Goal: Task Accomplishment & Management: Manage account settings

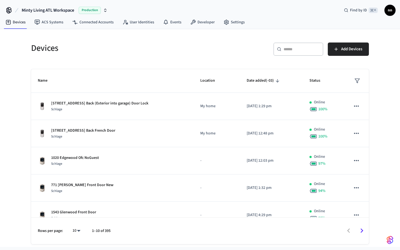
click at [280, 51] on icon at bounding box center [279, 49] width 4 height 4
click at [289, 51] on input "text" at bounding box center [302, 49] width 36 height 6
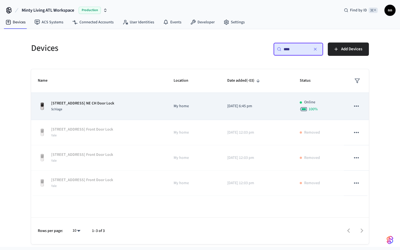
type input "***"
click at [121, 102] on div "[STREET_ADDRESS] NE CH Door Lock Schlage" at bounding box center [99, 107] width 123 height 12
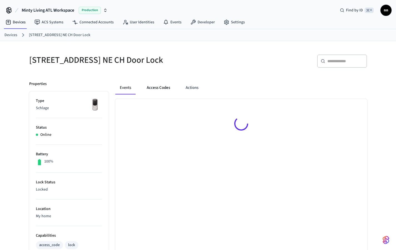
click at [160, 83] on button "Access Codes" at bounding box center [158, 87] width 32 height 13
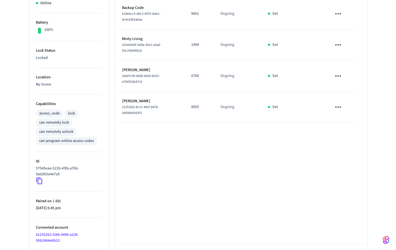
scroll to position [51, 0]
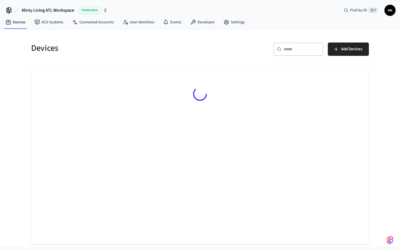
click at [298, 53] on div "​ ​" at bounding box center [299, 49] width 50 height 13
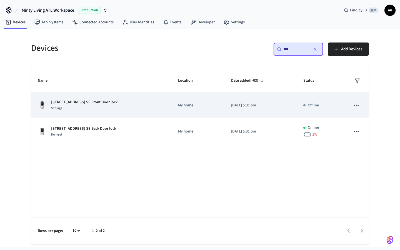
type input "***"
click at [100, 111] on div "Schlage" at bounding box center [84, 108] width 66 height 6
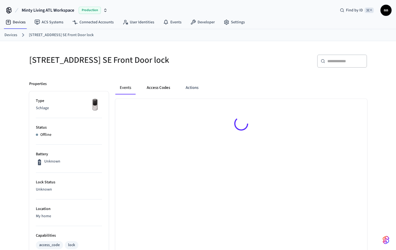
click at [156, 88] on button "Access Codes" at bounding box center [158, 87] width 32 height 13
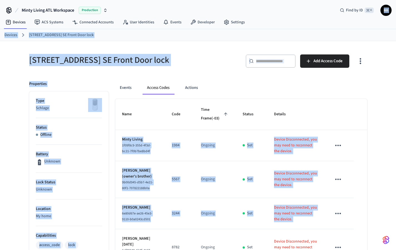
click at [339, 4] on div "Find by ID ⌘ K nn" at bounding box center [364, 10] width 56 height 12
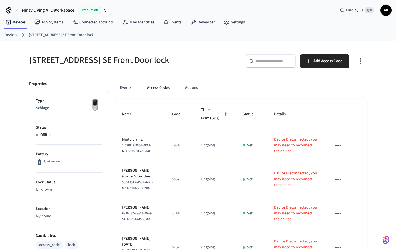
click at [358, 155] on table "Name Code Time Frame (-03) Status Details Minty Living 1f09f8c9-355d-4f3d-bc21-…" at bounding box center [241, 198] width 252 height 198
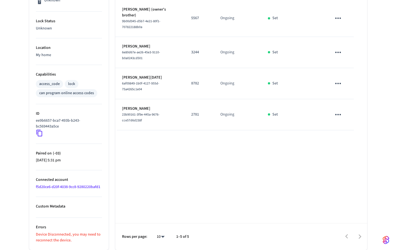
scroll to position [147, 0]
